Goal: Information Seeking & Learning: Stay updated

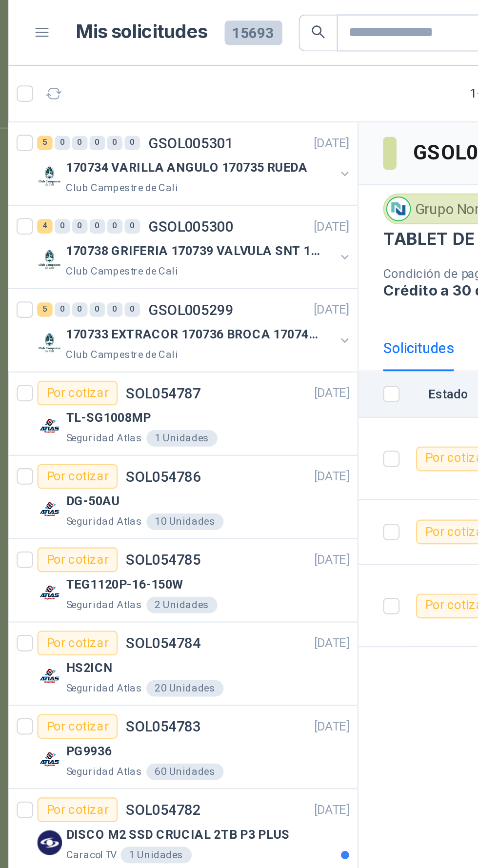
scroll to position [0, 0]
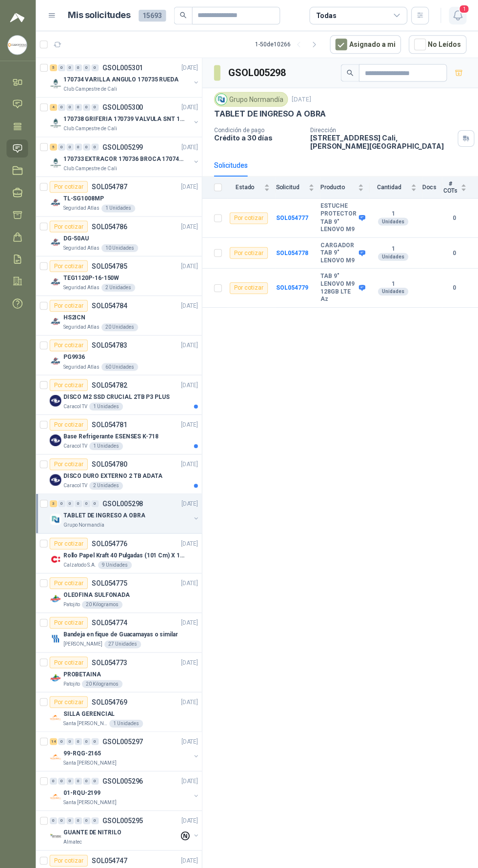
click at [456, 16] on icon "button" at bounding box center [457, 15] width 12 height 12
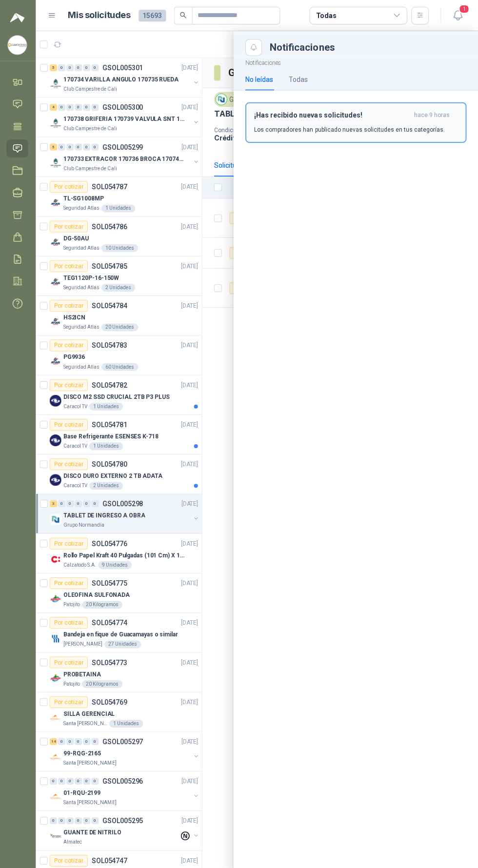
click at [423, 129] on p "Los compradores han publicado nuevas solicitudes en tus categorías." at bounding box center [349, 129] width 190 height 9
